Goal: Book appointment/travel/reservation

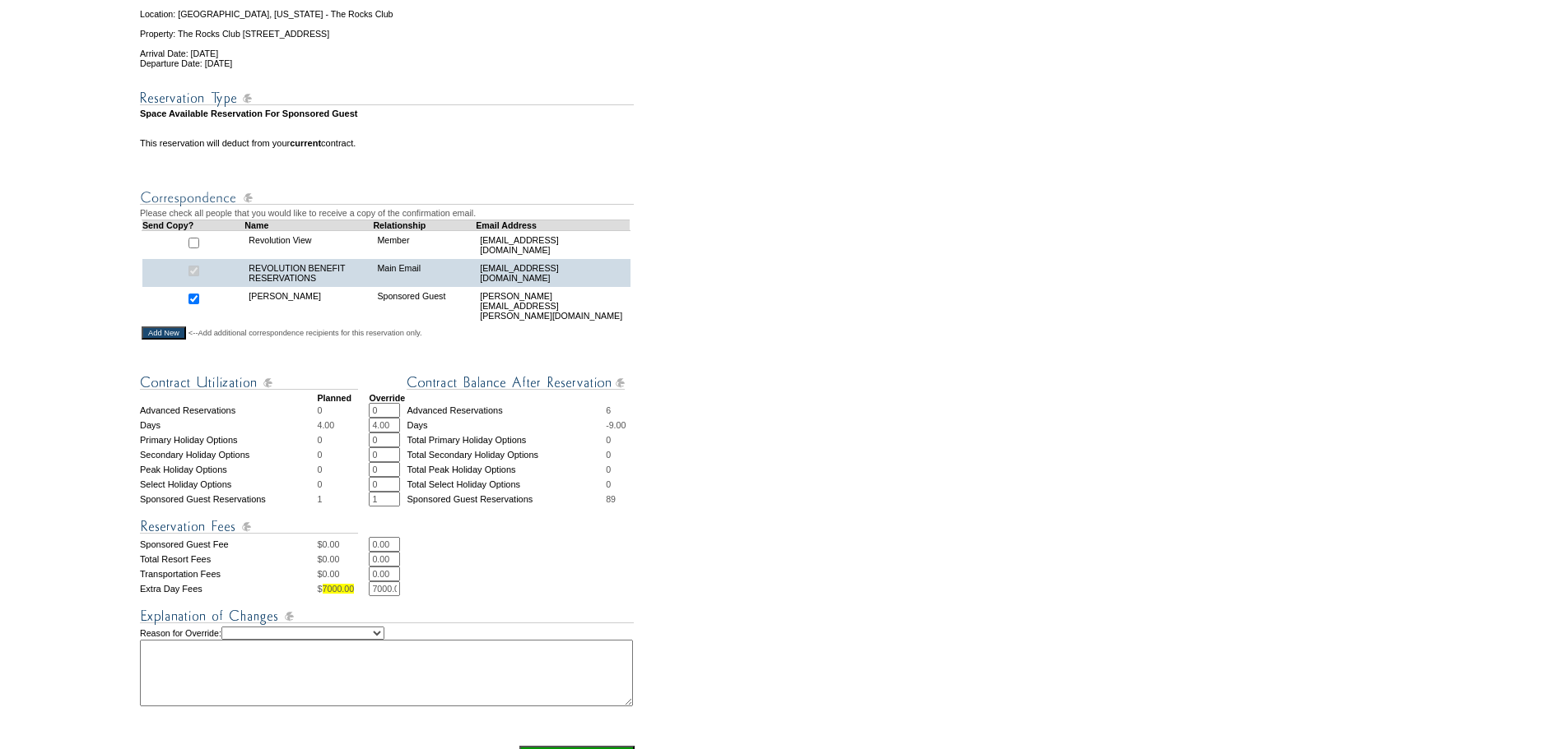
scroll to position [329, 0]
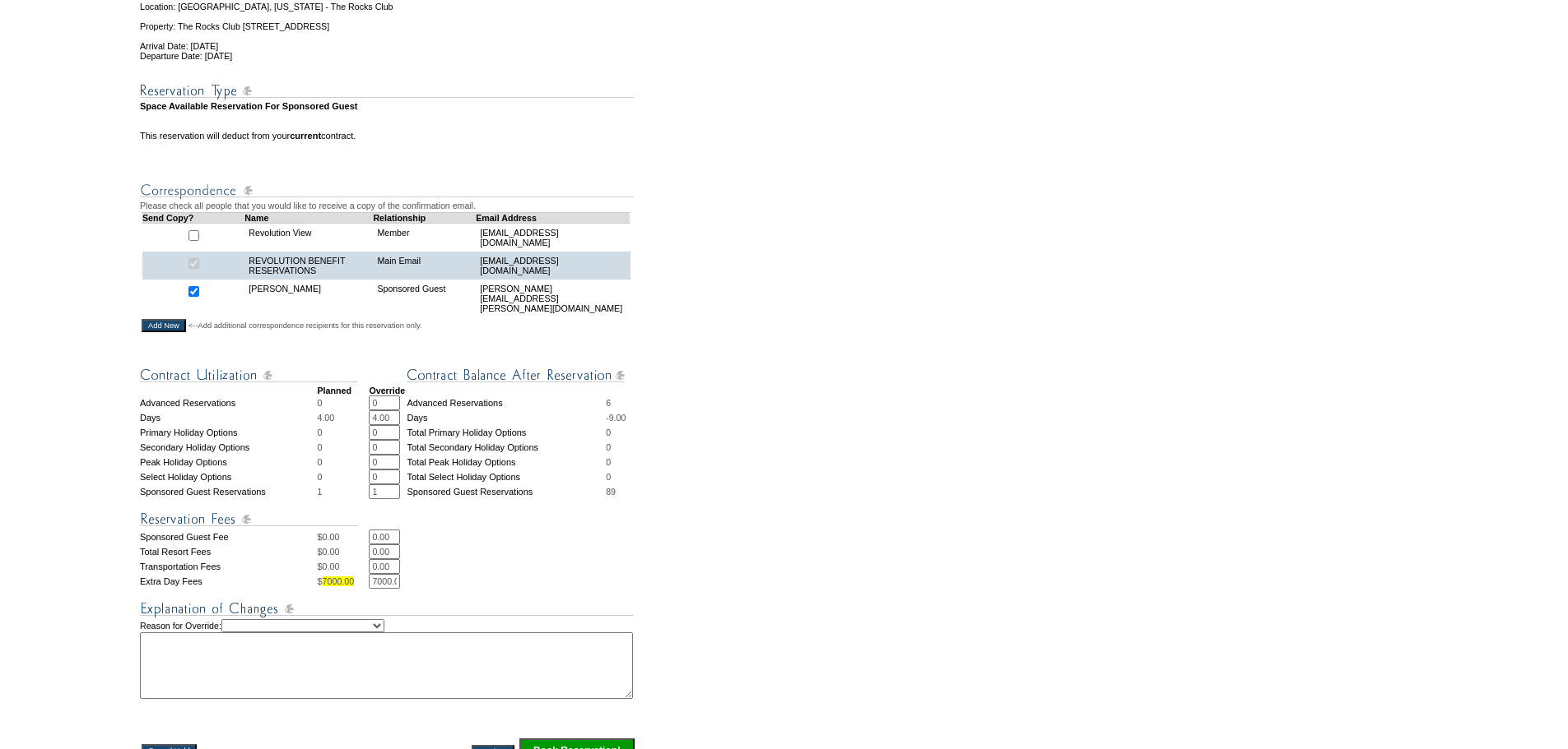
click at [387, 589] on input "7000.00" at bounding box center [385, 581] width 32 height 15
type input "0"
drag, startPoint x: 581, startPoint y: 559, endPoint x: 516, endPoint y: 574, distance: 66.7
click at [581, 544] on td "0.00 * *" at bounding box center [503, 537] width 267 height 15
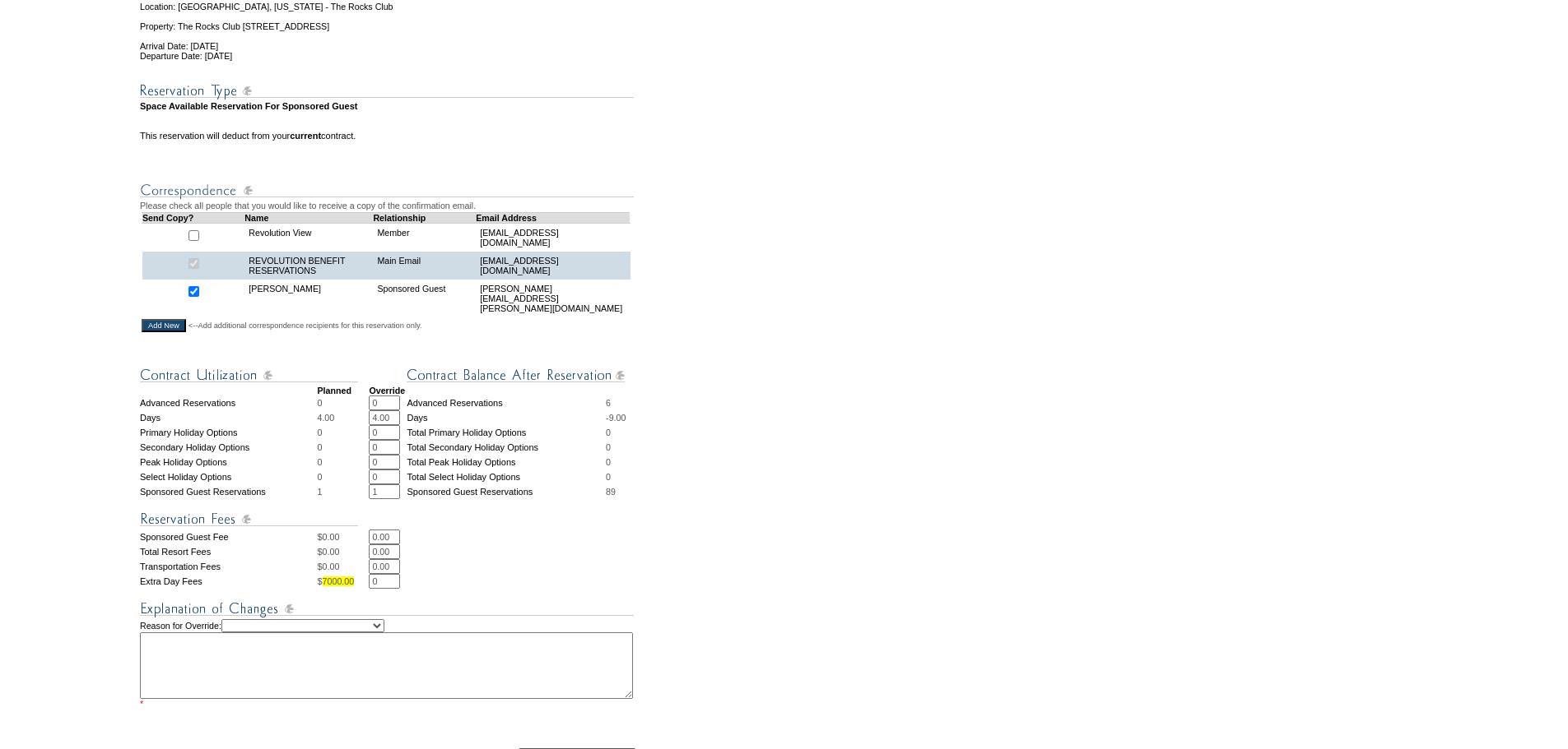
click at [300, 679] on textarea at bounding box center [387, 666] width 493 height 67
type textarea "Revolution Benefit for [PERSON_NAME]. Within booking guidelines - DH"
click at [580, 574] on td "0.00 * *" at bounding box center [503, 566] width 267 height 15
click at [384, 632] on select "Creating Continuous Stay Days Rebooked After Cancellation Editing Occupant Expe…" at bounding box center [303, 626] width 163 height 13
select select "1036"
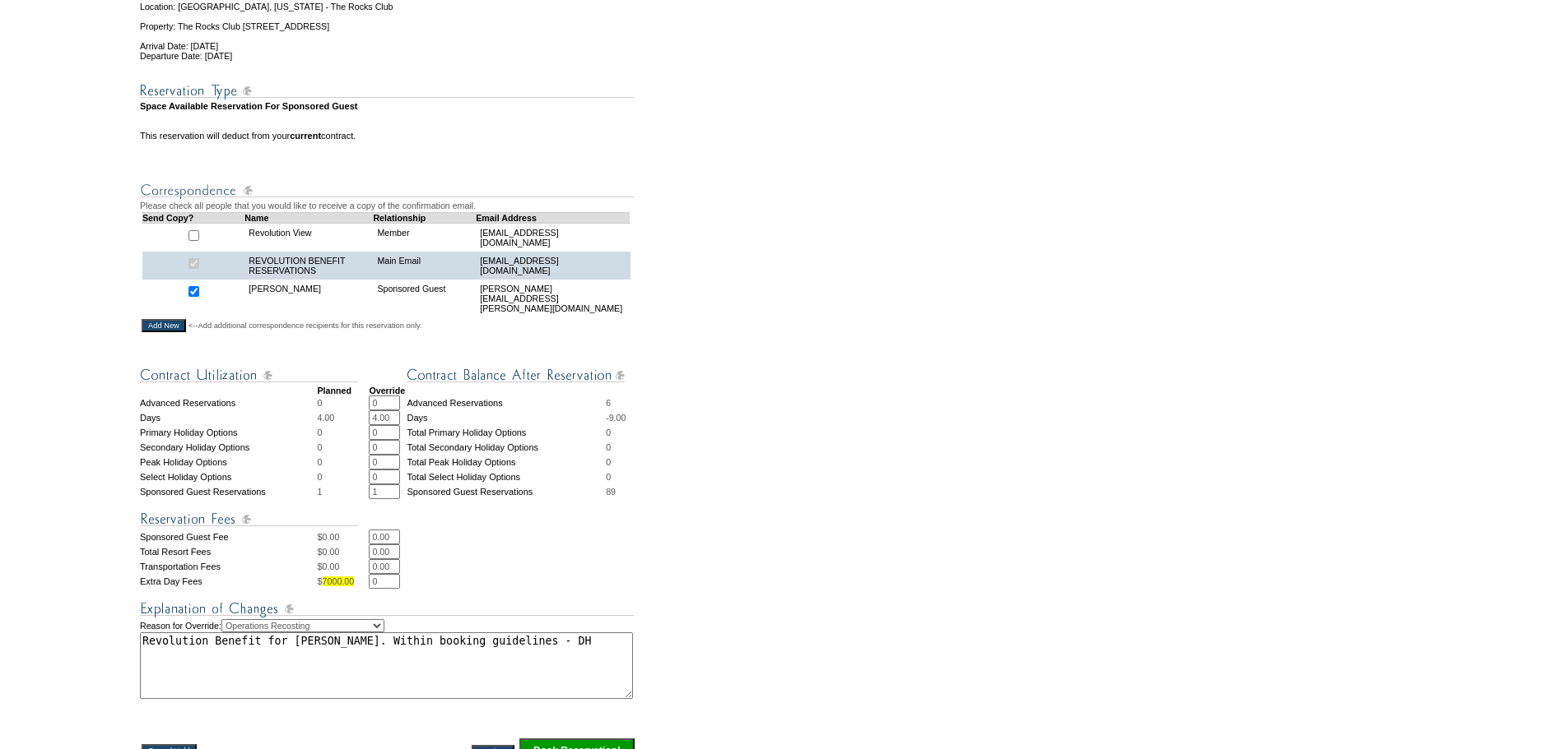
click at [236, 632] on select "Creating Continuous Stay Days Rebooked After Cancellation Editing Occupant Expe…" at bounding box center [303, 626] width 163 height 13
click at [510, 529] on td at bounding box center [503, 514] width 267 height 31
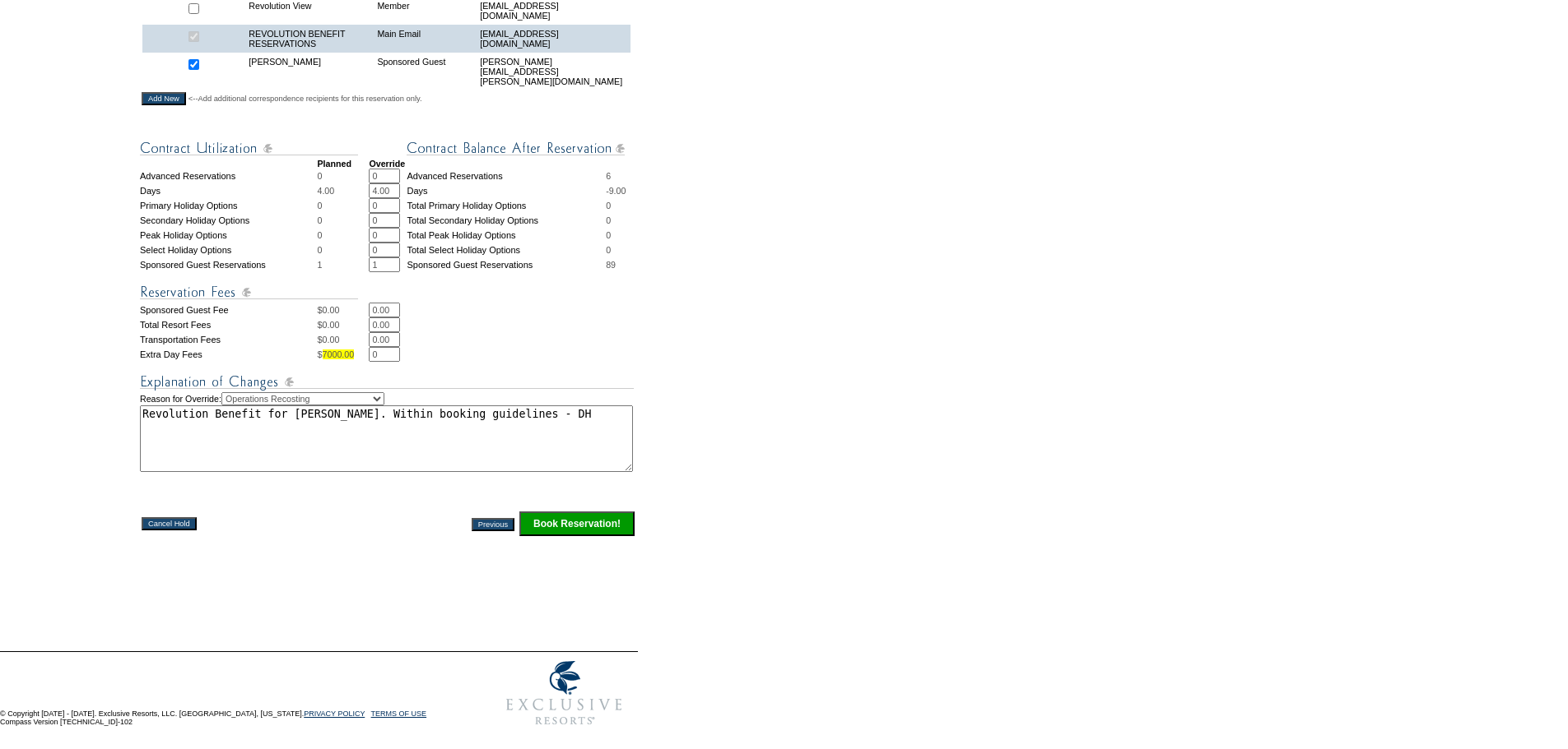
scroll to position [576, 0]
click at [573, 533] on input "Book Reservation!" at bounding box center [577, 524] width 115 height 25
click at [676, 414] on form "28:10 Your temporary hold expires in: 28 minutes Cancel Hold Return to Temporar…" at bounding box center [784, 89] width 1568 height 1290
